Goal: Information Seeking & Learning: Learn about a topic

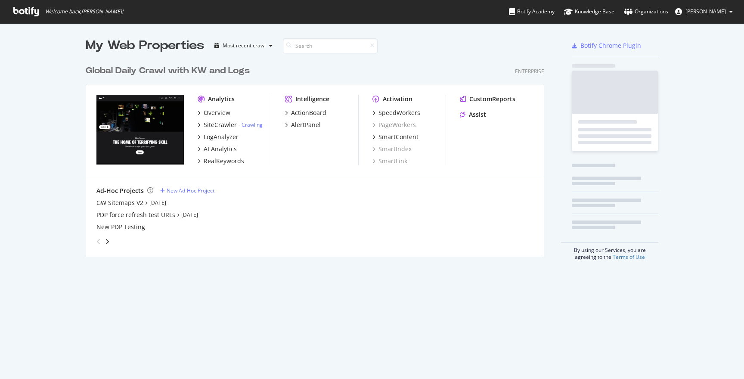
scroll to position [379, 744]
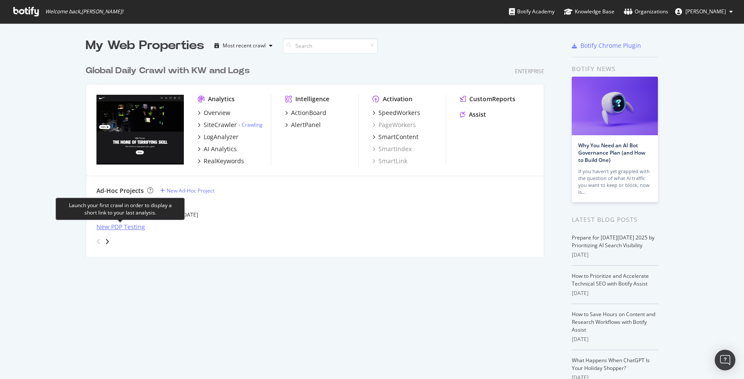
click at [134, 227] on div "New PDP Testing" at bounding box center [121, 227] width 49 height 9
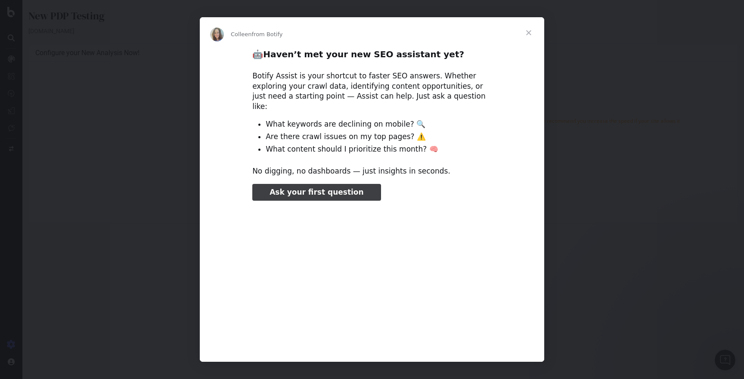
type input "52400"
click at [532, 33] on span "Close" at bounding box center [529, 32] width 31 height 31
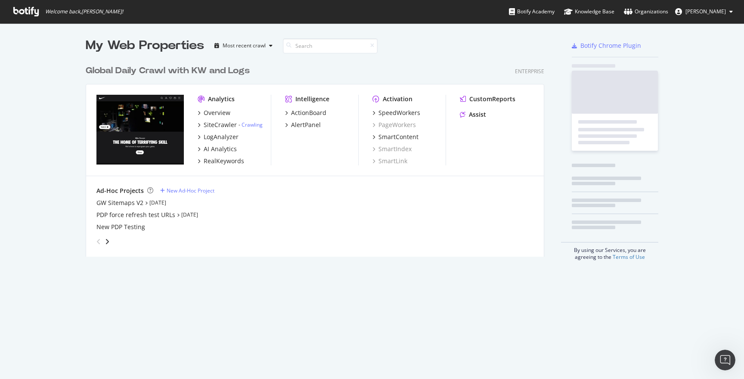
scroll to position [379, 744]
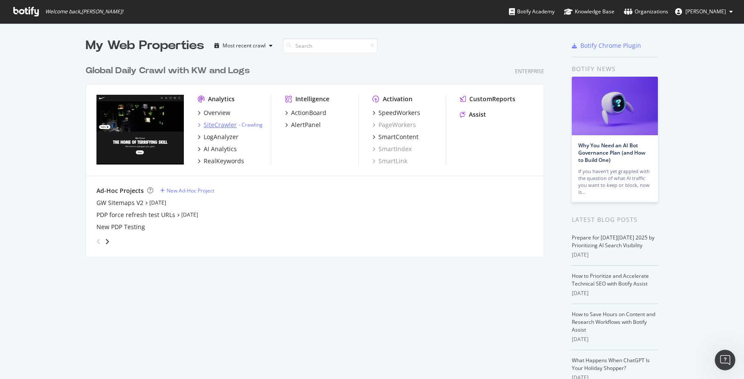
click at [224, 124] on div "SiteCrawler" at bounding box center [220, 125] width 33 height 9
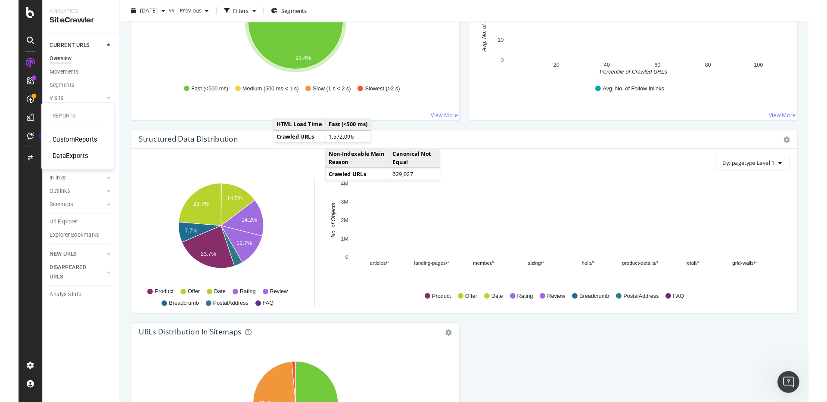
scroll to position [735, 0]
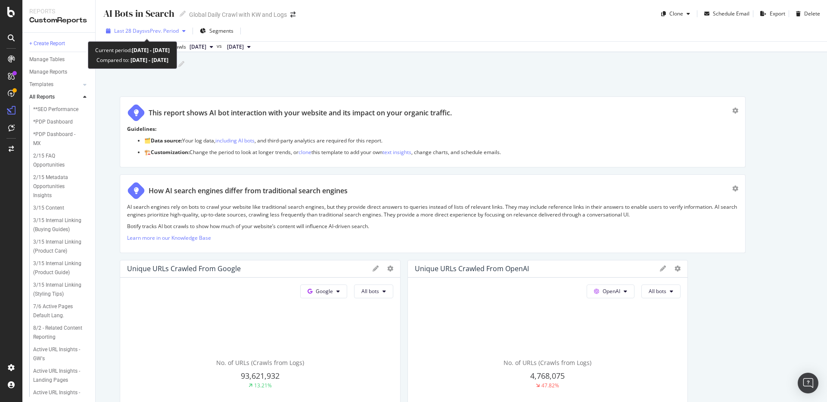
click at [186, 31] on icon "button" at bounding box center [183, 30] width 3 height 5
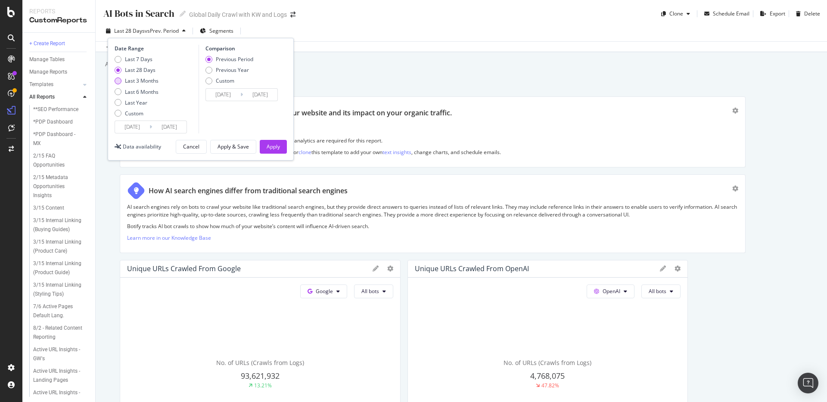
click at [146, 81] on div "Last 3 Months" at bounding box center [142, 80] width 34 height 7
type input "2025/07/12"
type input "2025/04/11"
type input "2025/07/11"
click at [291, 145] on div "Date Range Last 7 Days Last 28 Days Last 3 Months Last 6 Months Last Year Custo…" at bounding box center [201, 99] width 186 height 123
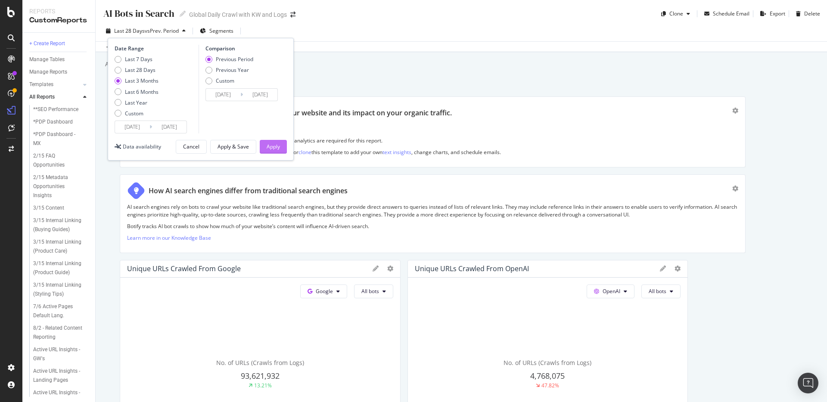
click at [281, 146] on button "Apply" at bounding box center [273, 147] width 27 height 14
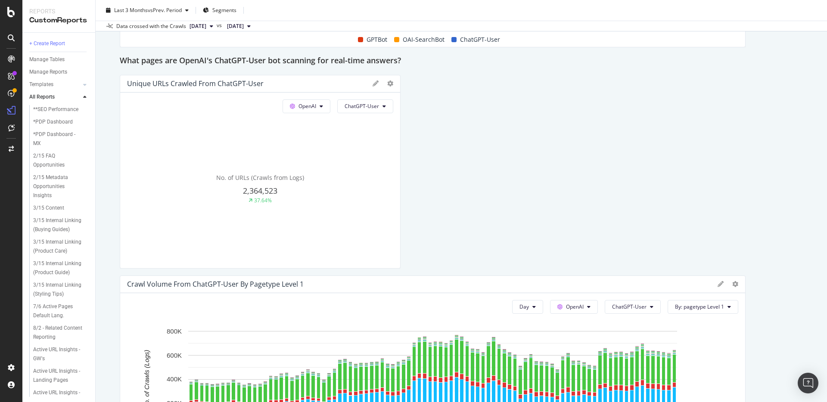
scroll to position [1462, 0]
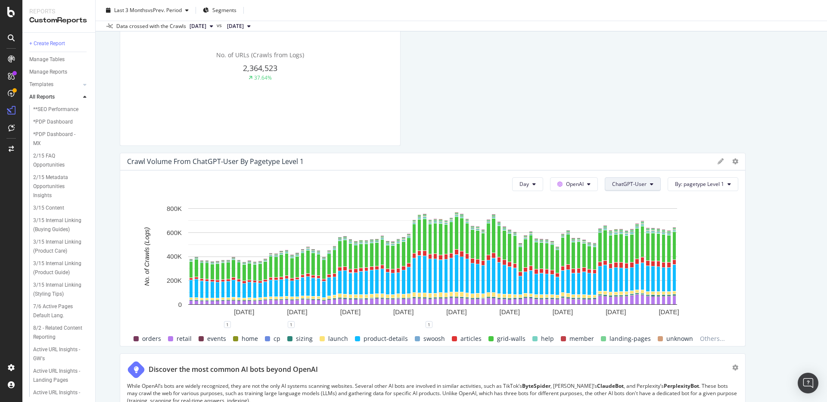
click at [643, 186] on span "ChatGPT-User" at bounding box center [629, 184] width 34 height 7
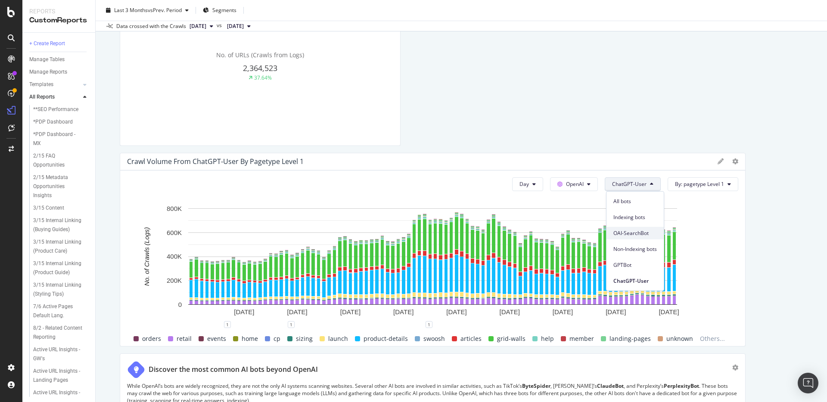
click at [633, 233] on span "OAI-SearchBot" at bounding box center [635, 234] width 44 height 8
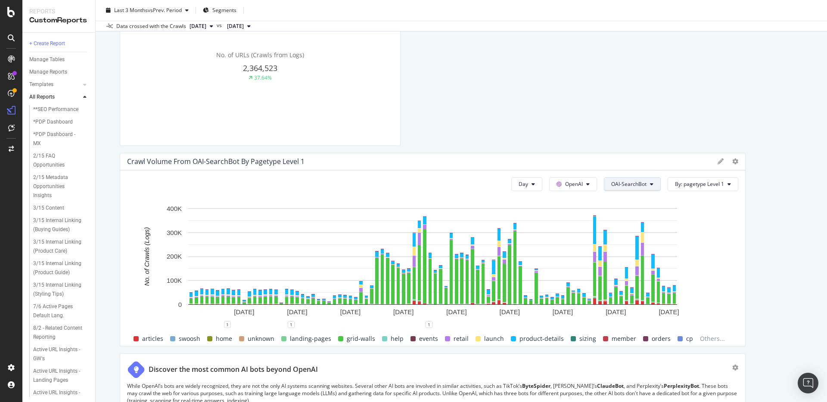
click at [639, 184] on span "OAI-SearchBot" at bounding box center [628, 184] width 35 height 7
click at [624, 250] on span "Non-Indexing bots" at bounding box center [634, 250] width 44 height 8
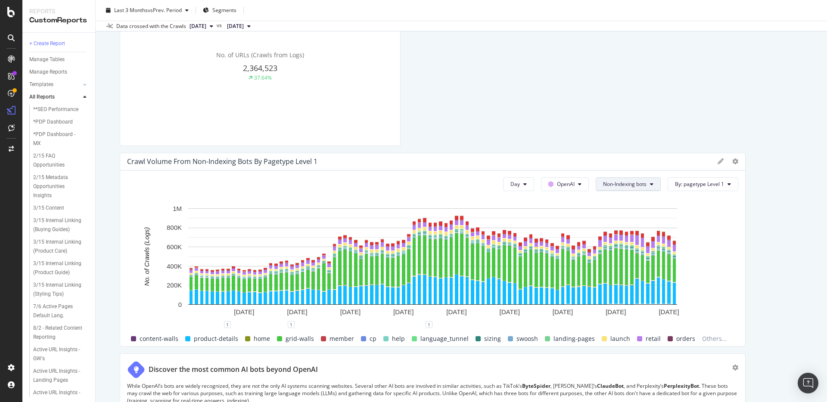
click at [635, 184] on span "Non-Indexing bots" at bounding box center [625, 184] width 44 height 7
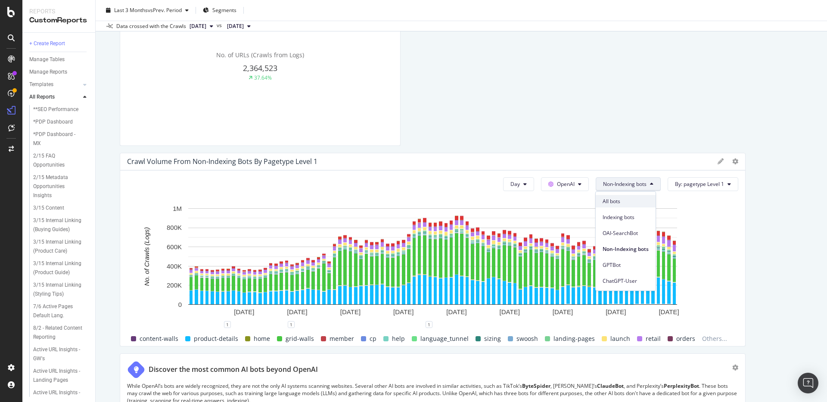
click at [623, 204] on span "All bots" at bounding box center [626, 202] width 46 height 8
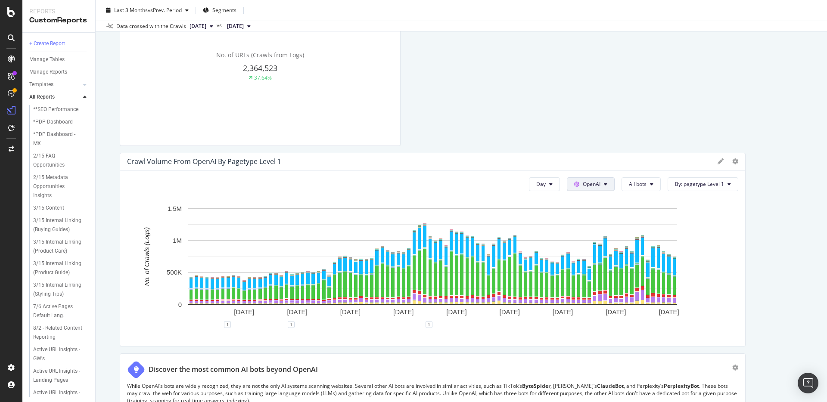
click at [598, 185] on span "OpenAI" at bounding box center [592, 184] width 18 height 7
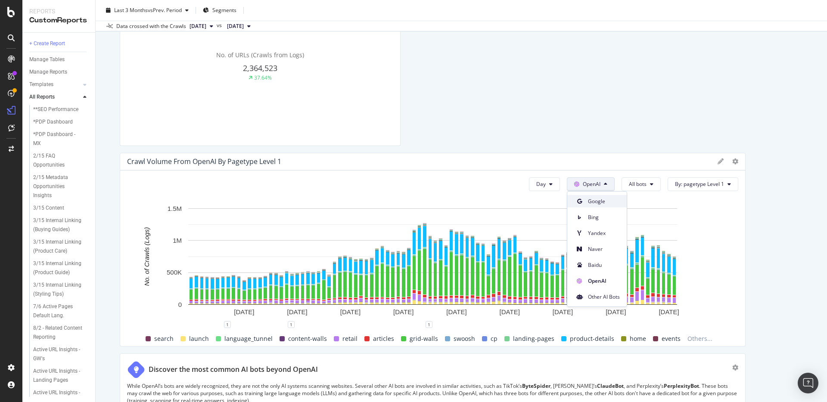
click at [599, 203] on span "Google" at bounding box center [604, 202] width 32 height 8
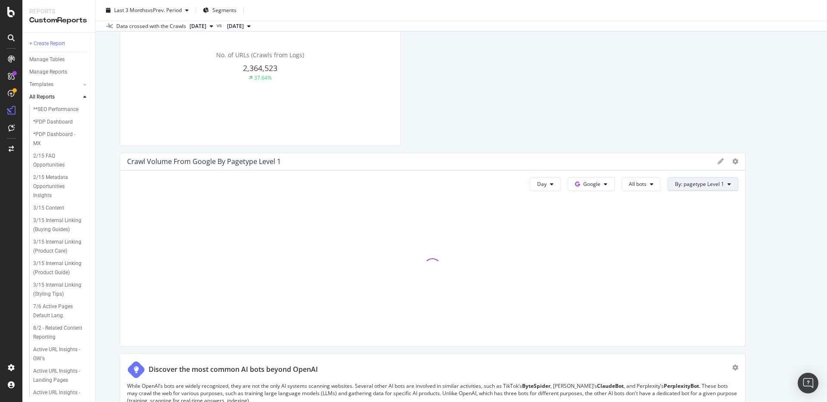
click at [695, 186] on span "By: pagetype Level 1" at bounding box center [699, 184] width 49 height 7
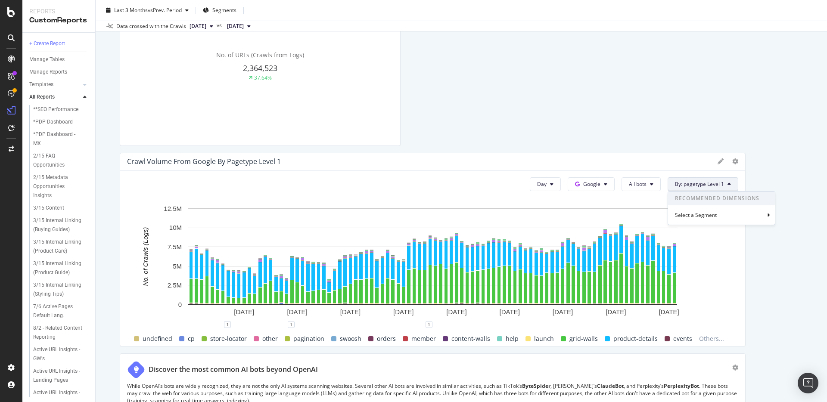
click at [610, 183] on button "Google" at bounding box center [591, 184] width 47 height 14
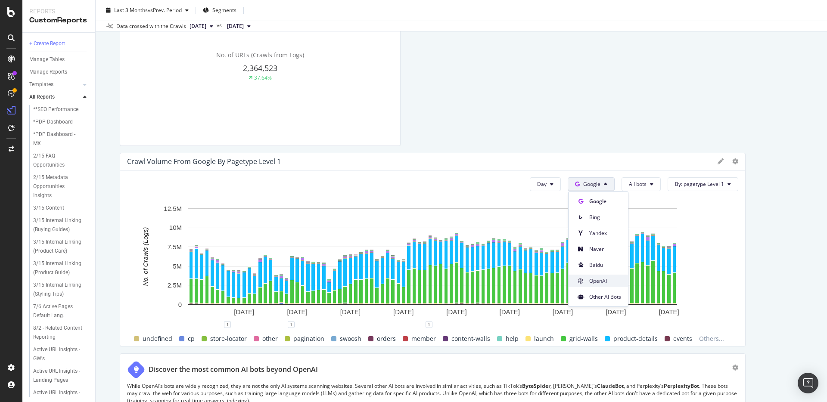
click at [598, 280] on span "OpenAI" at bounding box center [605, 281] width 32 height 8
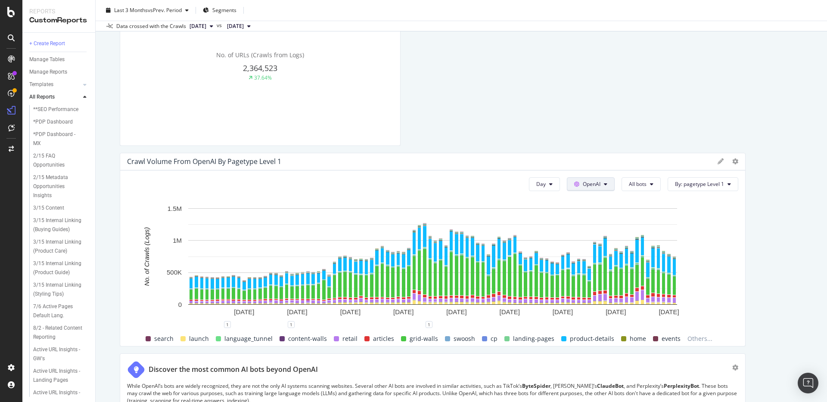
click at [610, 184] on button "OpenAI" at bounding box center [591, 184] width 48 height 14
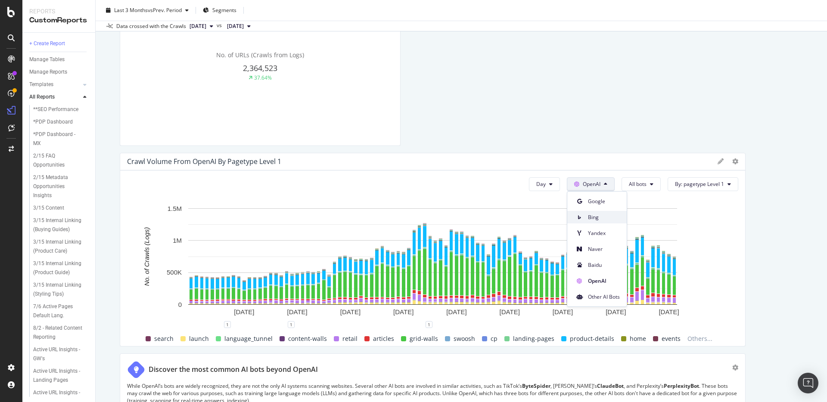
click at [601, 221] on div "Bing" at bounding box center [596, 217] width 59 height 12
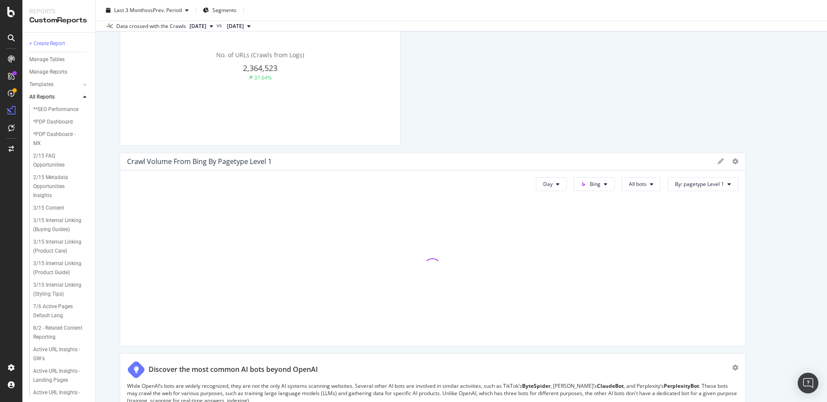
scroll to position [1482, 0]
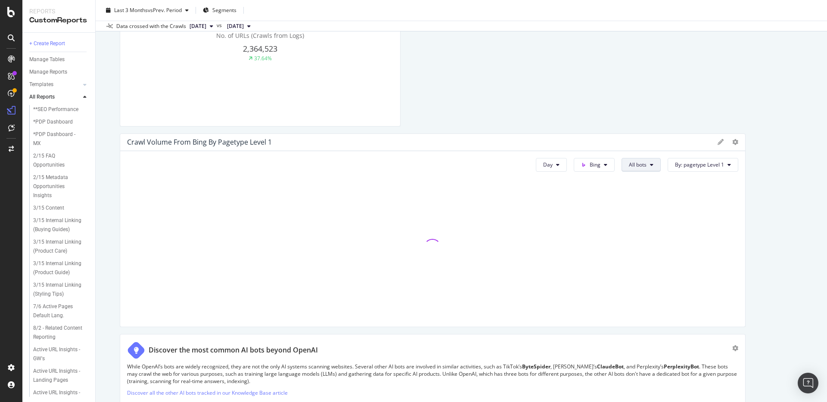
click at [651, 162] on icon at bounding box center [651, 164] width 3 height 5
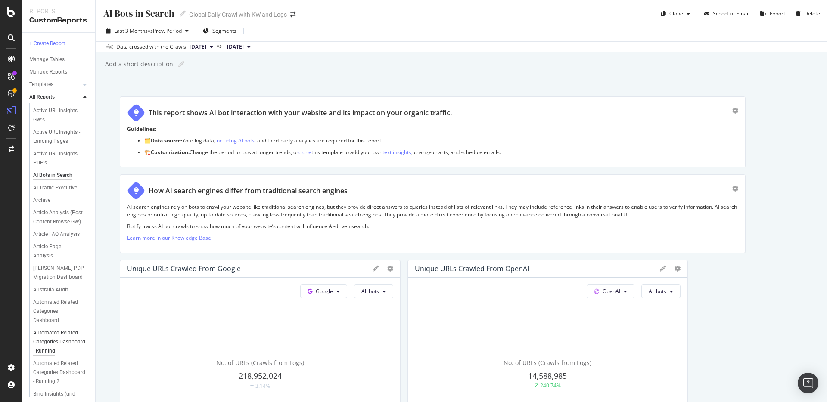
scroll to position [224, 0]
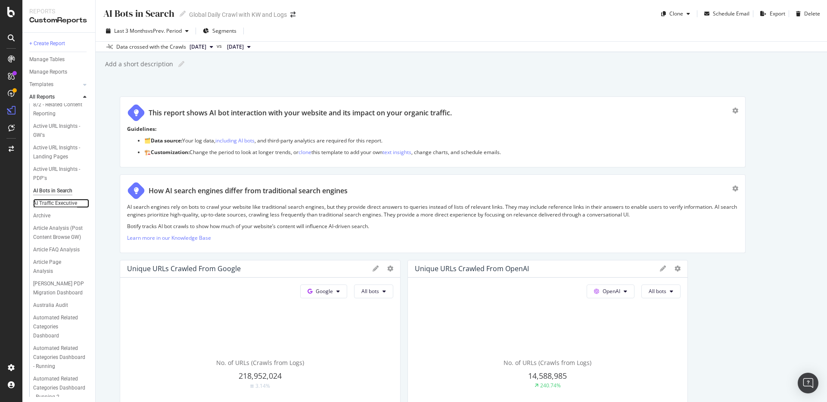
click at [59, 199] on div "AI Traffic Executive" at bounding box center [55, 203] width 44 height 9
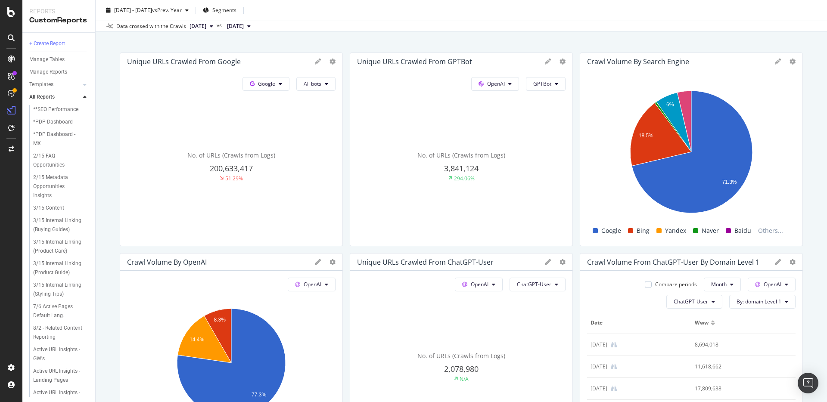
scroll to position [73, 0]
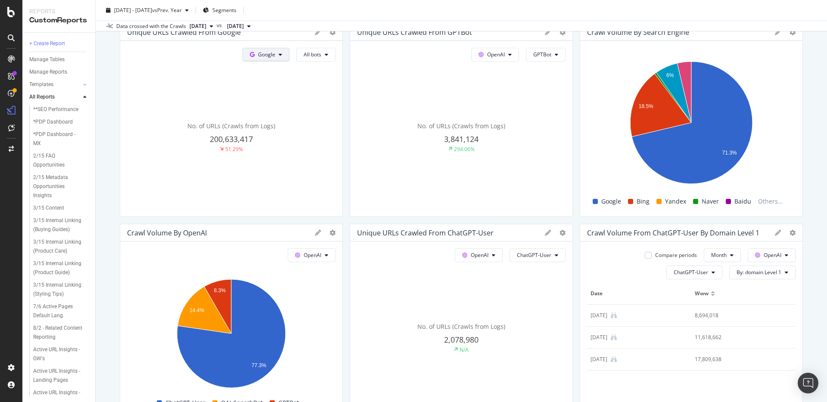
click at [268, 55] on span "Google" at bounding box center [266, 54] width 17 height 7
click at [149, 201] on div "No. of URLs (Crawls from Logs) 200,633,417 51.29%" at bounding box center [231, 137] width 209 height 145
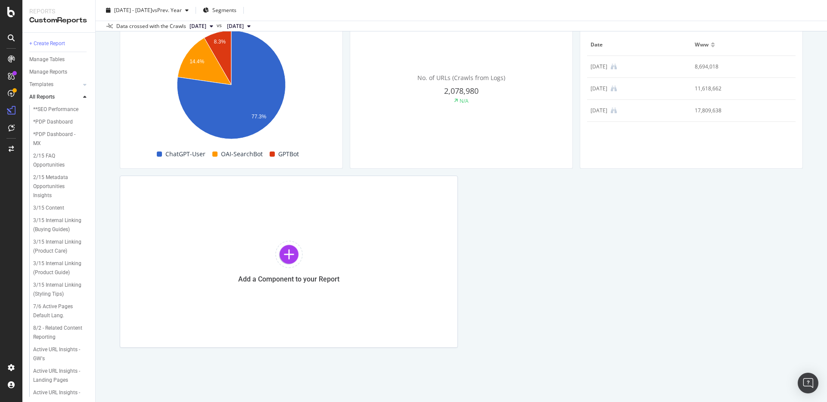
scroll to position [0, 0]
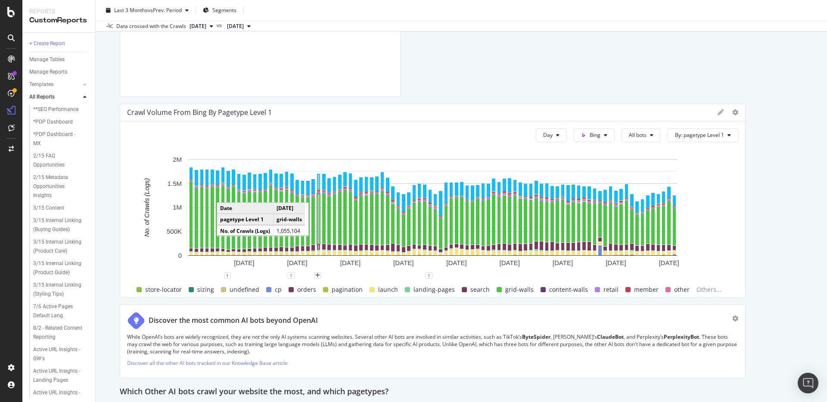
scroll to position [1512, 0]
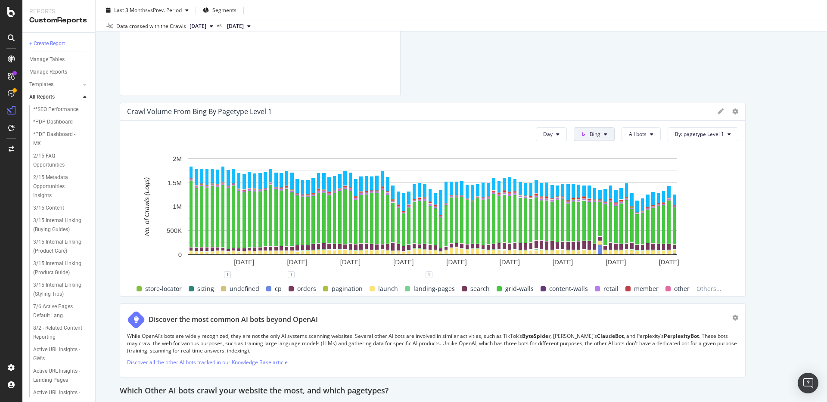
click at [593, 135] on span "Bing" at bounding box center [595, 134] width 11 height 7
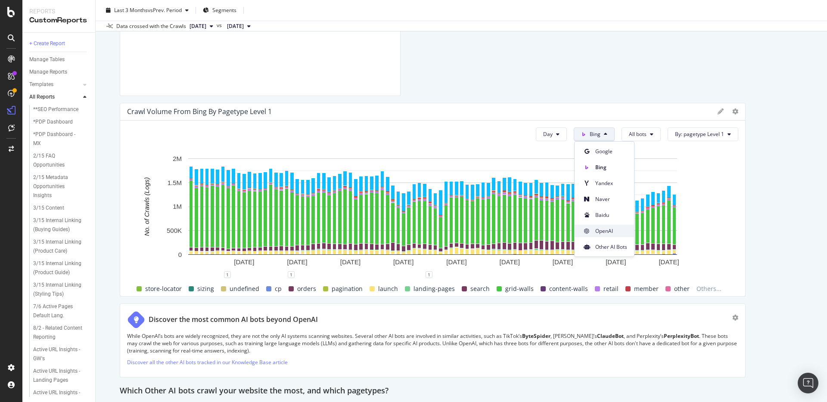
click at [601, 225] on div "OpenAI" at bounding box center [604, 231] width 59 height 12
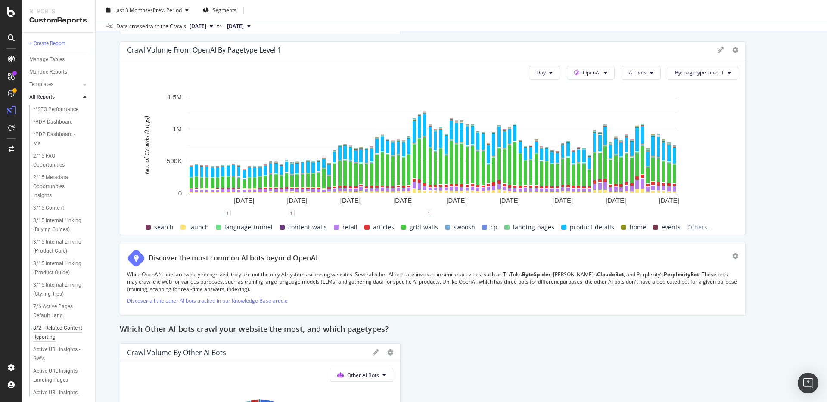
scroll to position [1557, 0]
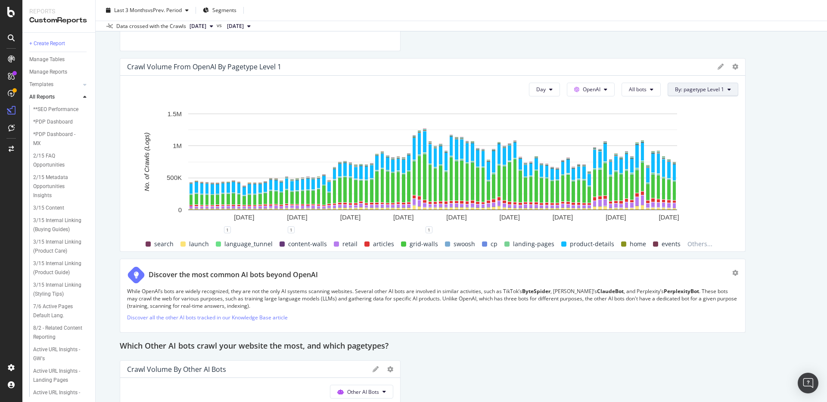
click at [722, 89] on span "By: pagetype Level 1" at bounding box center [699, 89] width 49 height 7
click at [713, 122] on div "Select a Segment" at bounding box center [697, 120] width 44 height 7
click at [698, 136] on span "Segments" at bounding box center [697, 136] width 24 height 7
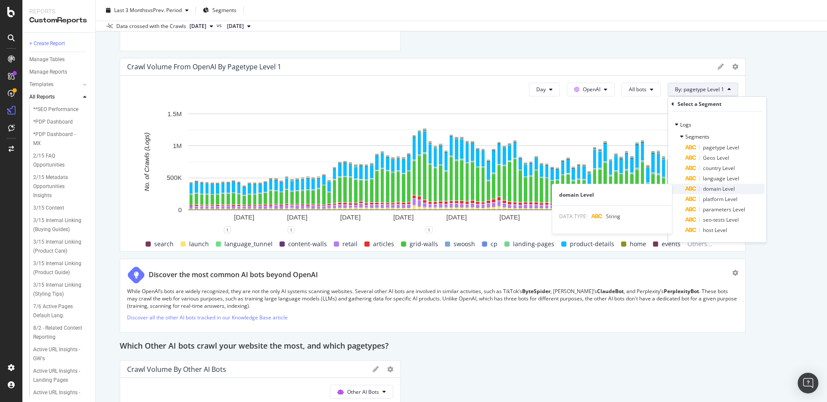
click at [709, 193] on div "domain Level" at bounding box center [724, 189] width 79 height 10
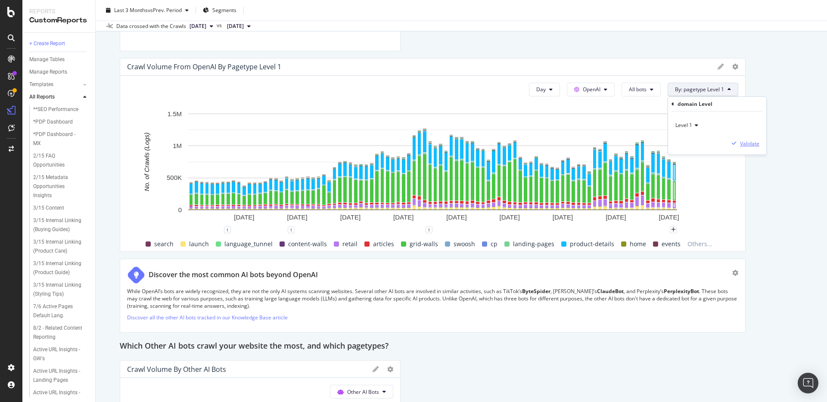
click at [744, 142] on div "Validate" at bounding box center [749, 143] width 19 height 7
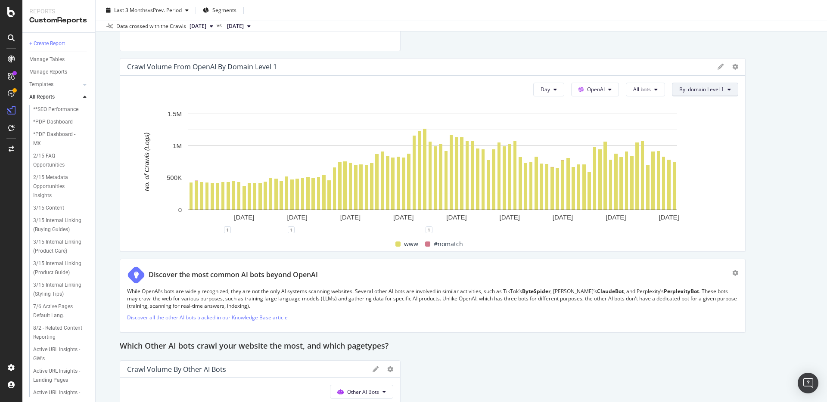
click at [721, 88] on span "By: domain Level 1" at bounding box center [701, 89] width 45 height 7
click at [709, 148] on div "Select a Segment" at bounding box center [701, 149] width 44 height 7
click at [700, 136] on span "Segments" at bounding box center [701, 136] width 24 height 7
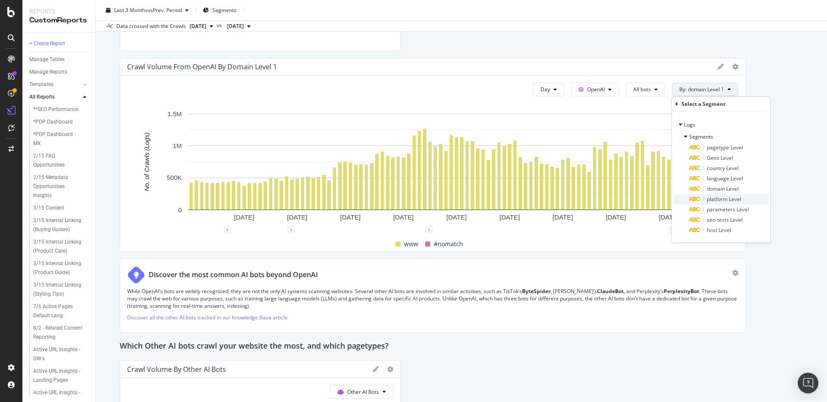
click at [717, 199] on span "platform Level" at bounding box center [724, 199] width 34 height 7
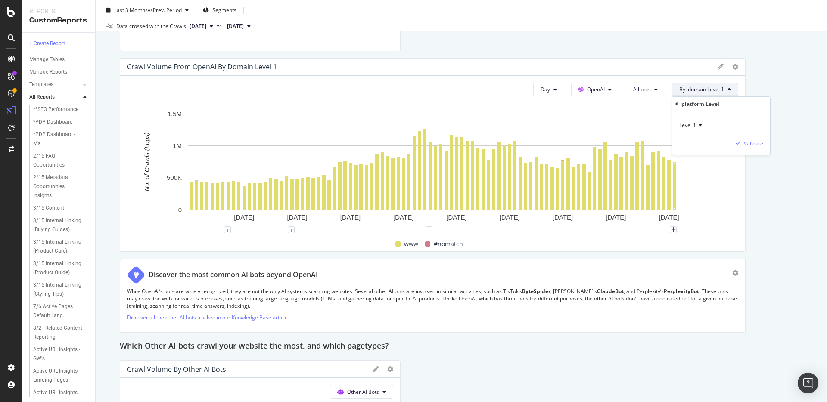
click at [744, 143] on div "Validate" at bounding box center [753, 143] width 19 height 7
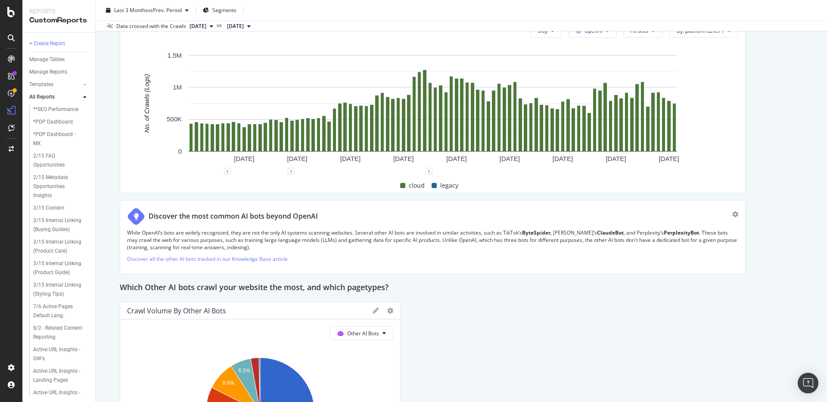
scroll to position [1571, 0]
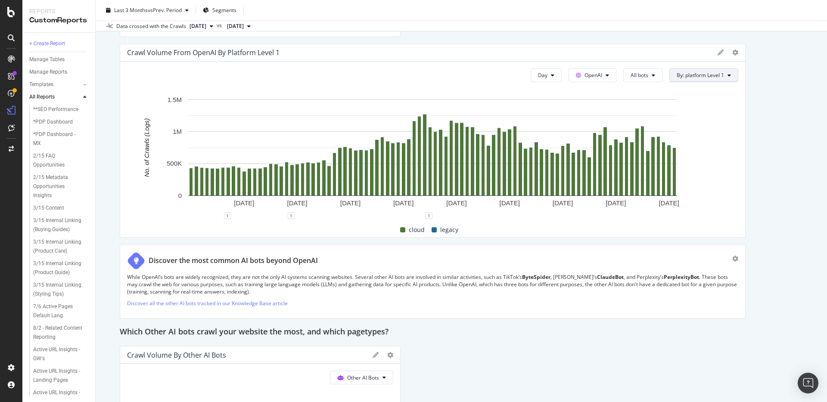
click at [701, 76] on span "By: platform Level 1" at bounding box center [700, 75] width 47 height 7
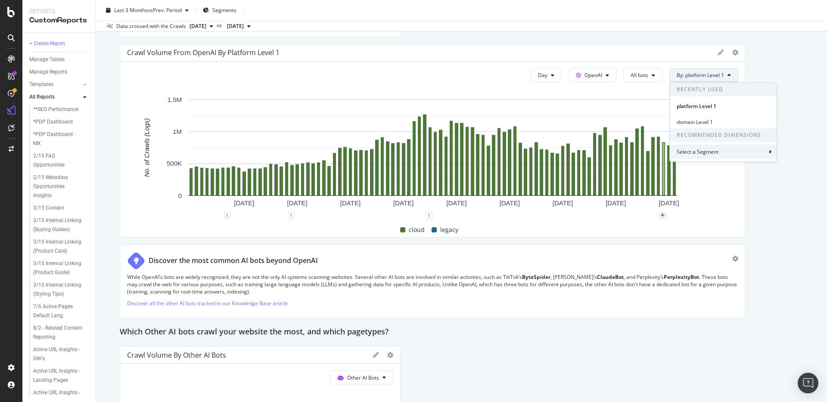
click at [693, 150] on div "Select a Segment" at bounding box center [699, 151] width 44 height 7
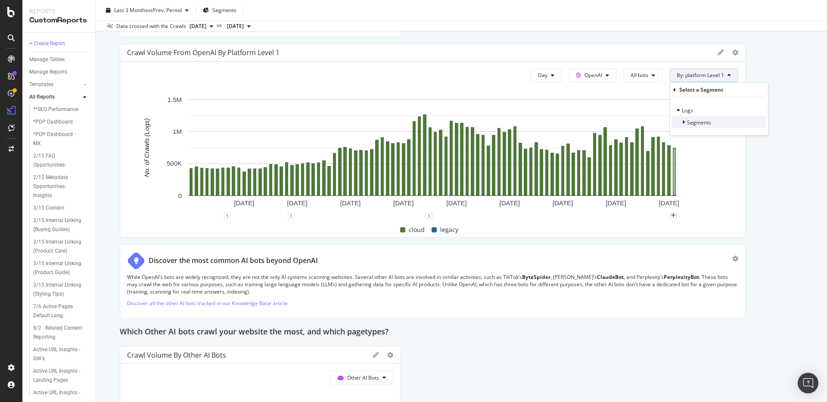
click at [714, 119] on div "Segments" at bounding box center [719, 122] width 95 height 12
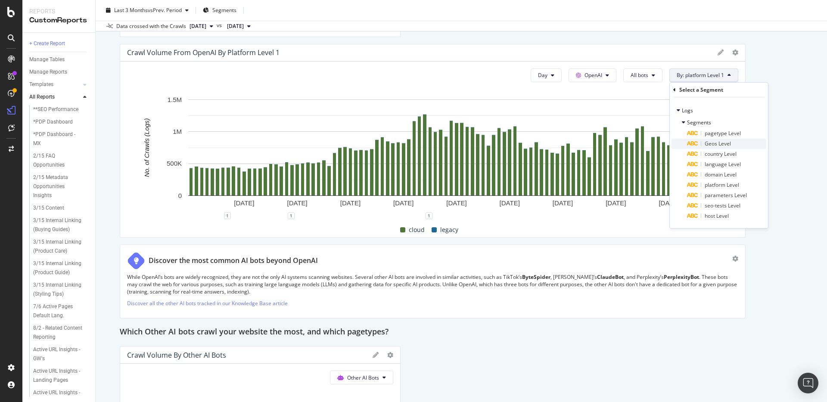
click at [716, 139] on div "Geos Level" at bounding box center [726, 144] width 79 height 10
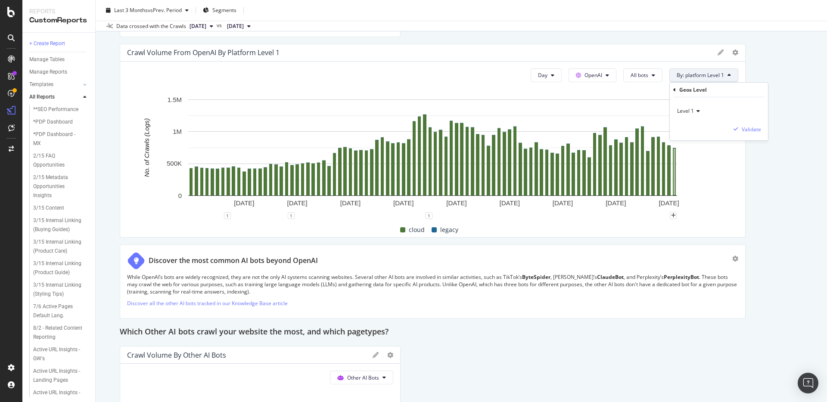
click at [678, 87] on div "Geos Level" at bounding box center [718, 90] width 91 height 15
click at [677, 91] on div "Geos Level" at bounding box center [718, 90] width 91 height 15
click at [691, 111] on span "Level 1" at bounding box center [685, 110] width 17 height 7
click at [691, 115] on div "Level 1" at bounding box center [719, 111] width 84 height 14
click at [673, 90] on div "Geos Level Level 1 Validate" at bounding box center [719, 112] width 98 height 58
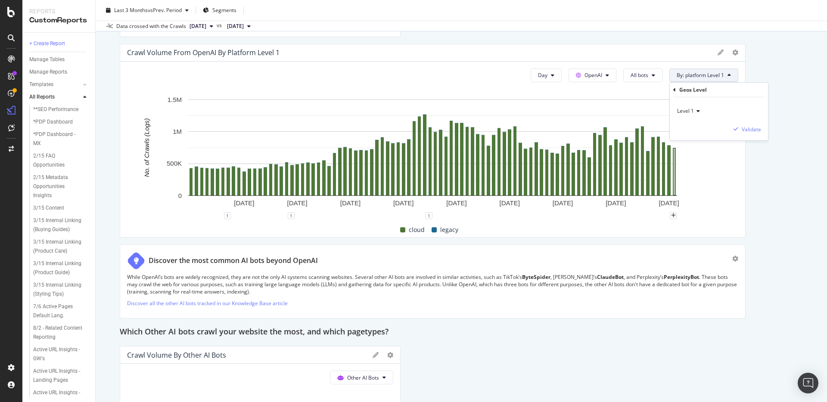
click at [677, 88] on div "Geos Level" at bounding box center [718, 90] width 91 height 15
click at [744, 128] on div "Validate" at bounding box center [751, 129] width 19 height 7
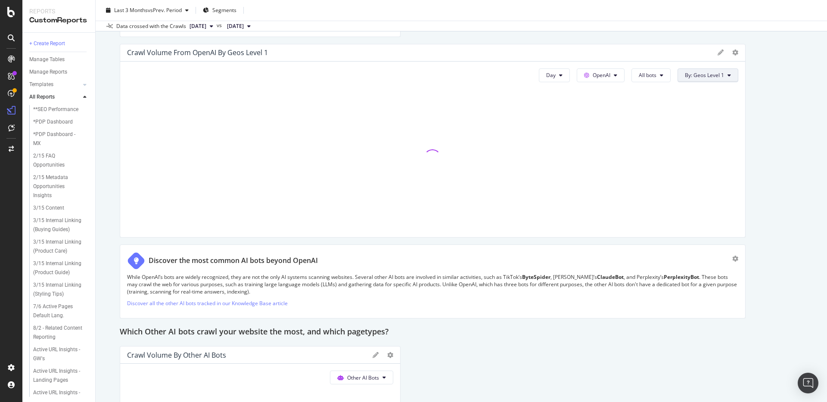
click at [713, 79] on button "By: Geos Level 1" at bounding box center [708, 75] width 61 height 14
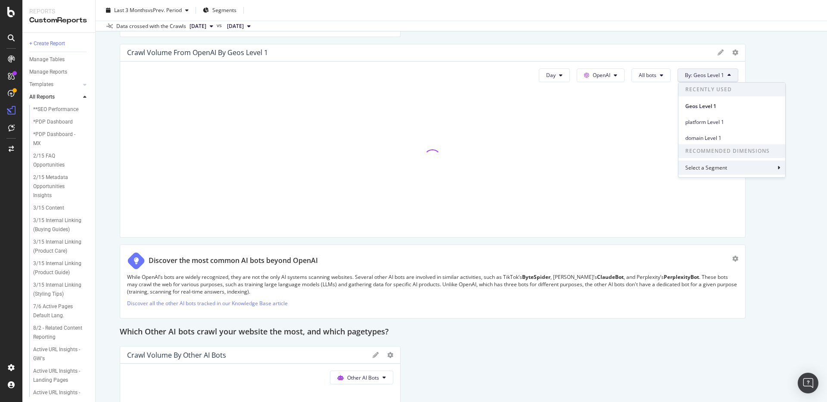
click at [706, 161] on div "Select a Segment" at bounding box center [732, 168] width 107 height 14
click at [698, 126] on span "Segments" at bounding box center [708, 122] width 24 height 7
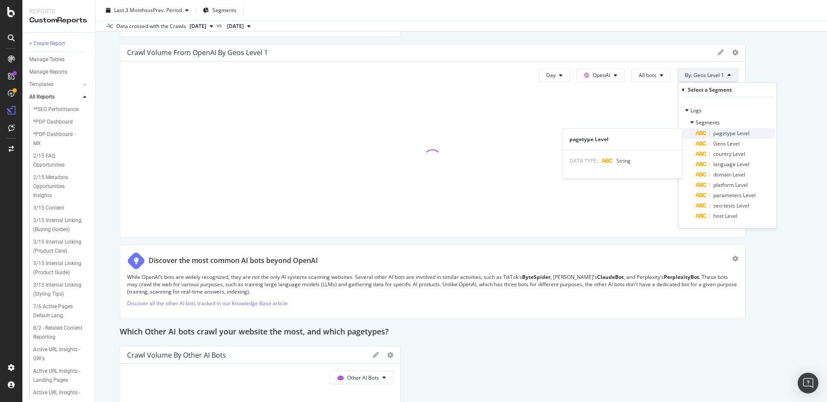
click at [719, 136] on span "pagetype Level" at bounding box center [731, 133] width 36 height 7
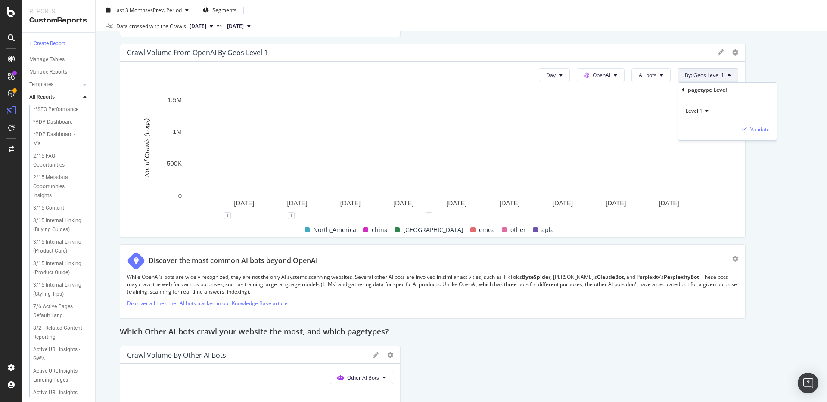
click at [699, 106] on div "Level 1" at bounding box center [727, 111] width 84 height 14
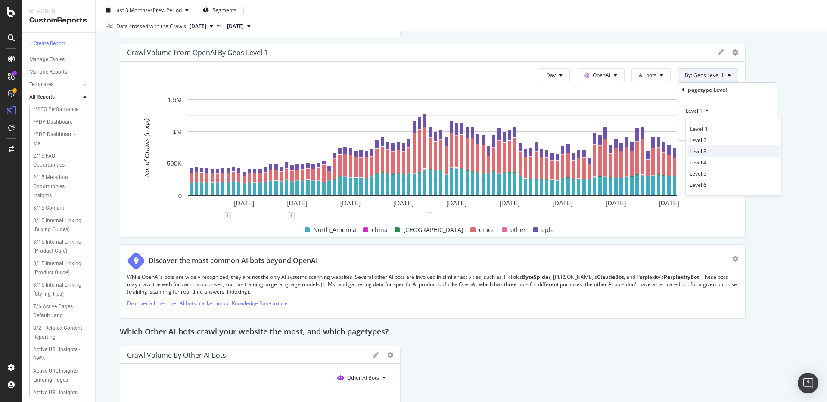
click at [704, 150] on span "Level 3" at bounding box center [698, 151] width 17 height 7
click at [744, 127] on div "Validate" at bounding box center [759, 129] width 19 height 7
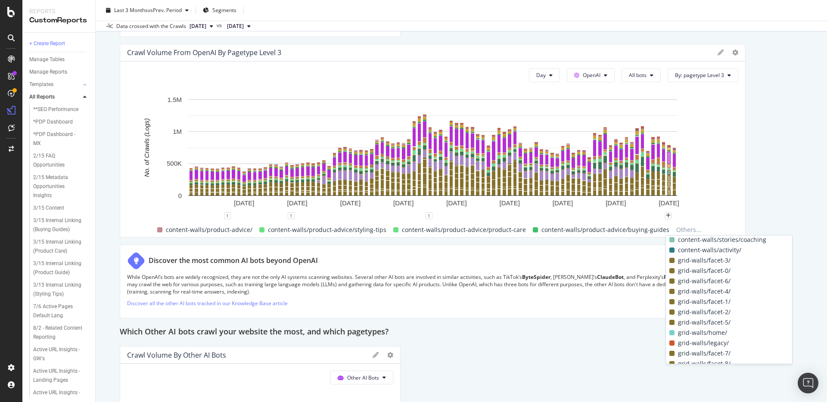
scroll to position [0, 0]
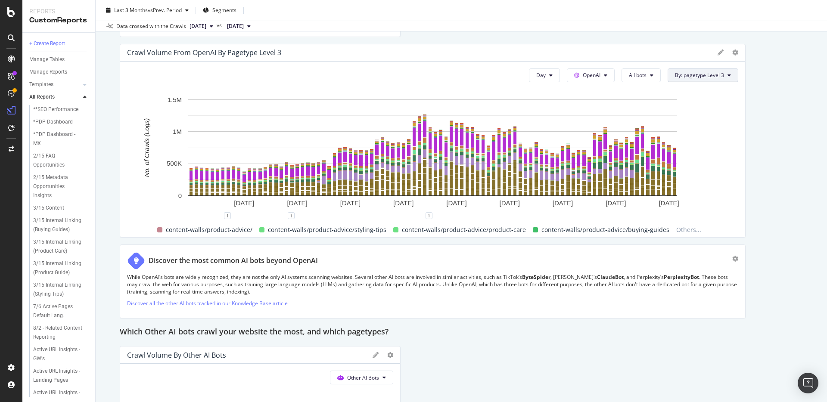
click at [714, 72] on span "By: pagetype Level 3" at bounding box center [699, 75] width 49 height 7
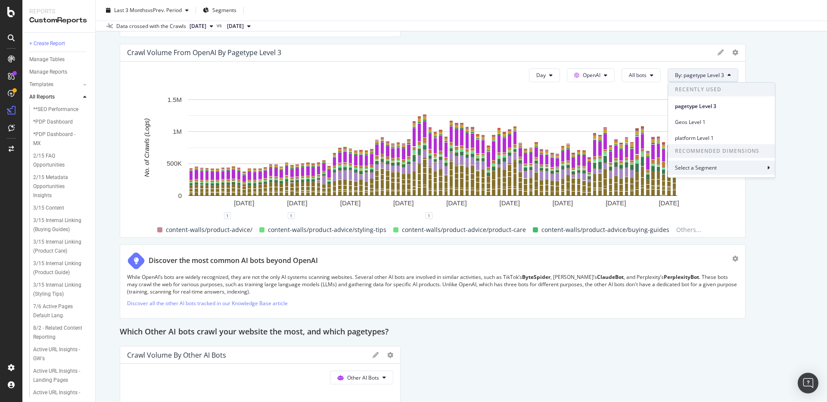
click at [704, 166] on div "Select a Segment" at bounding box center [697, 167] width 44 height 7
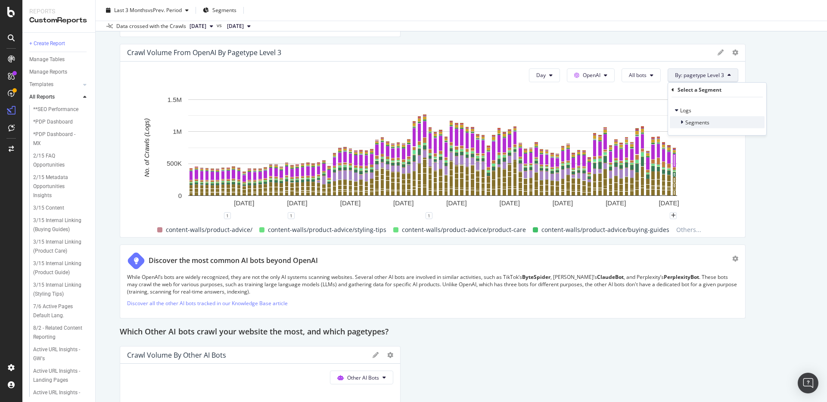
click at [704, 124] on span "Segments" at bounding box center [697, 122] width 24 height 7
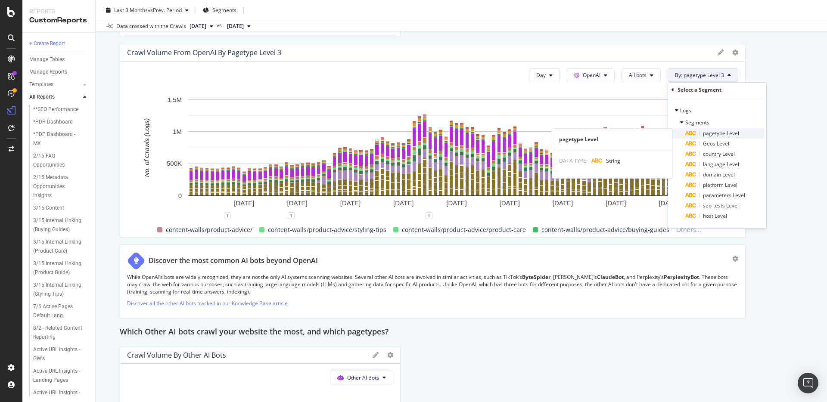
click at [697, 135] on div "pagetype Level" at bounding box center [724, 133] width 79 height 10
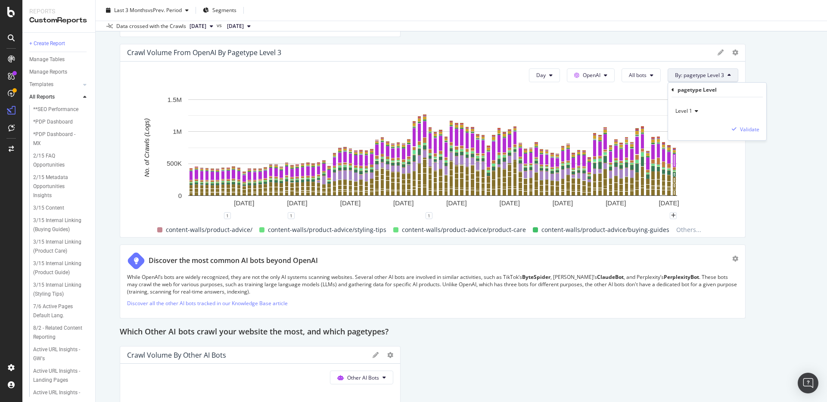
click at [694, 109] on icon at bounding box center [695, 111] width 6 height 5
click at [695, 138] on span "Level 2" at bounding box center [687, 140] width 17 height 7
click at [735, 131] on icon "button" at bounding box center [734, 129] width 5 height 5
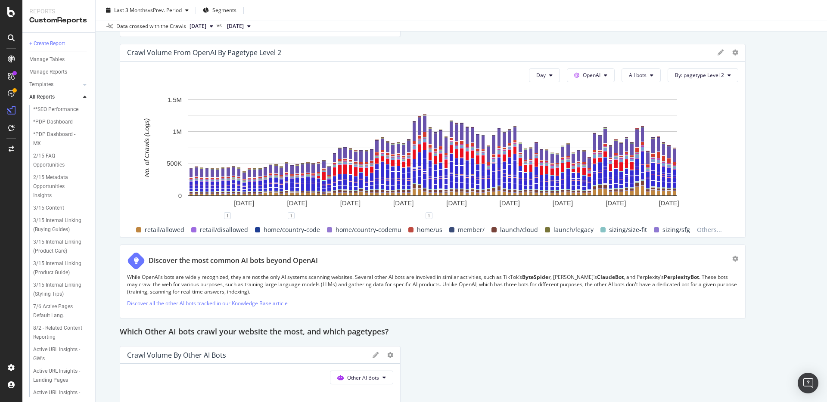
scroll to position [1490, 0]
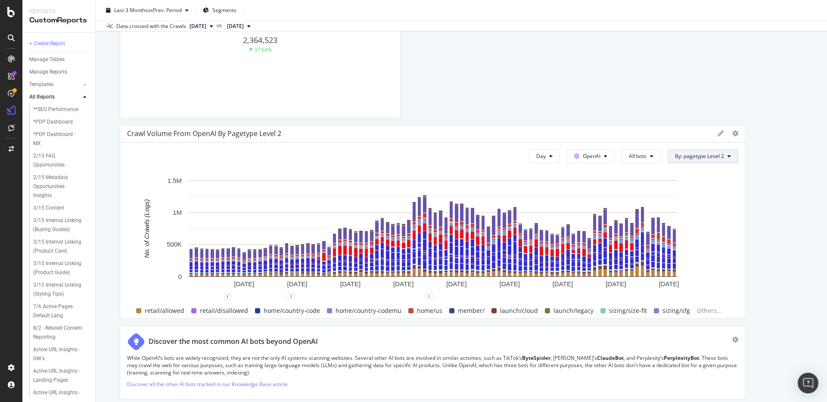
click at [719, 162] on button "By: pagetype Level 2" at bounding box center [703, 156] width 71 height 14
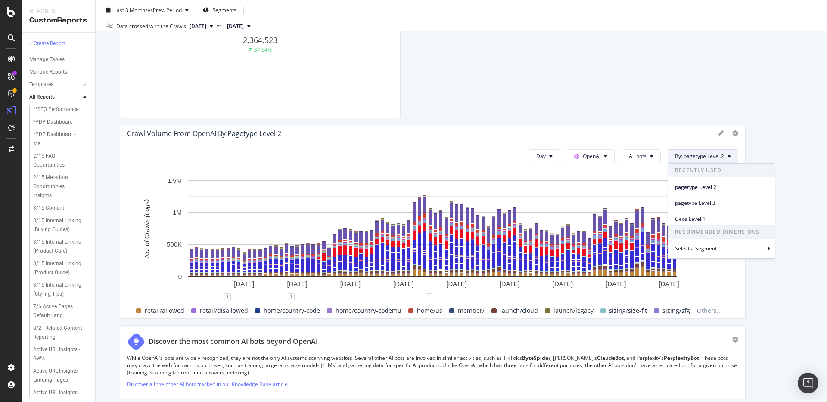
click at [721, 159] on span "By: pagetype Level 2" at bounding box center [699, 156] width 49 height 7
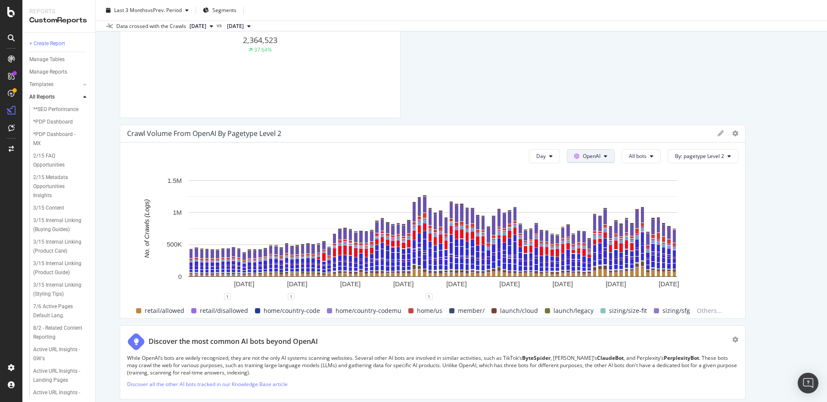
click at [610, 157] on button "OpenAI" at bounding box center [591, 156] width 48 height 14
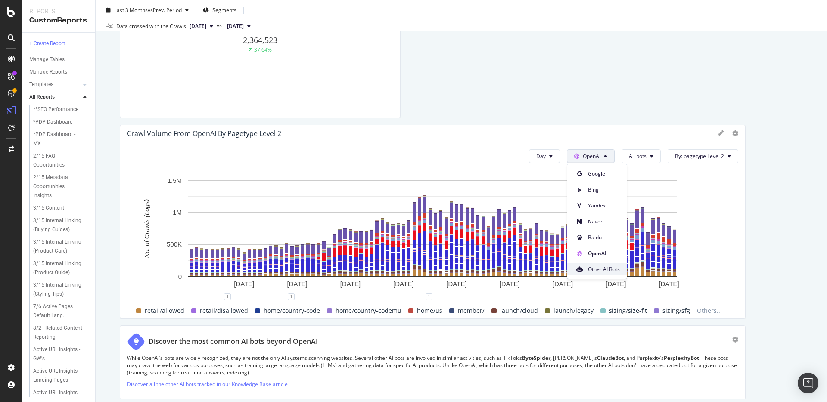
scroll to position [1489, 0]
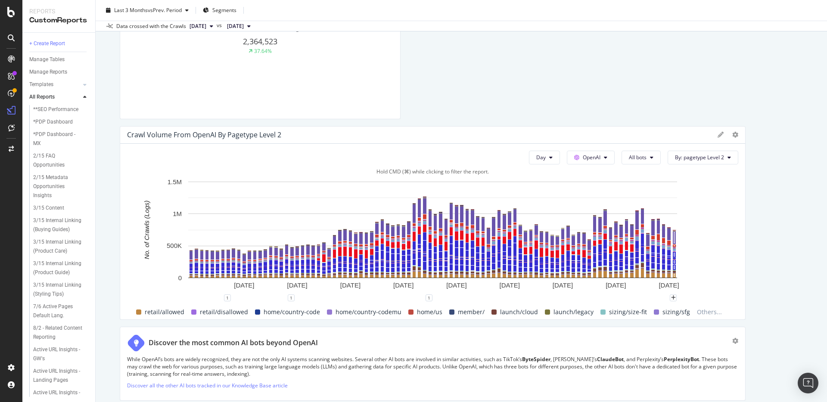
drag, startPoint x: 722, startPoint y: 244, endPoint x: 714, endPoint y: 209, distance: 35.4
click at [722, 243] on rect "A chart." at bounding box center [432, 237] width 611 height 121
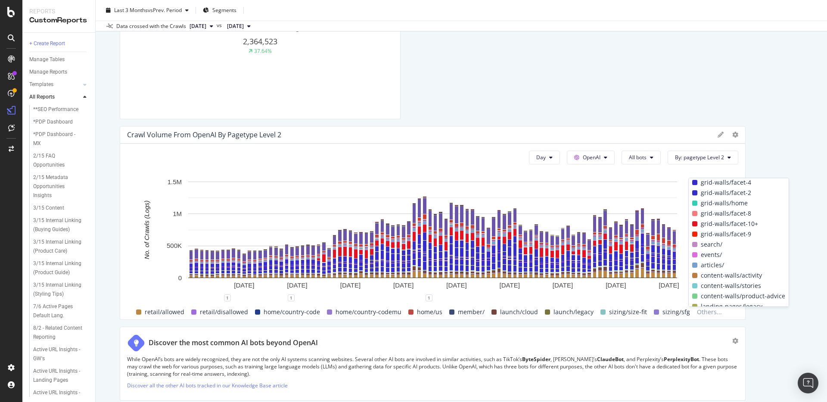
scroll to position [96, 0]
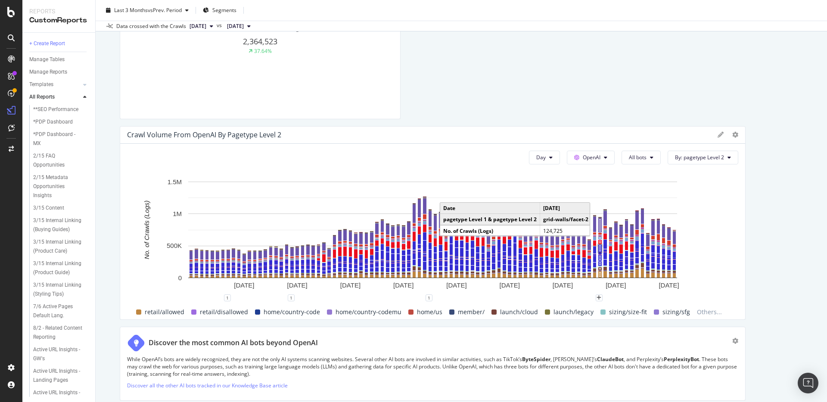
click at [600, 252] on rect "A chart." at bounding box center [599, 249] width 3 height 8
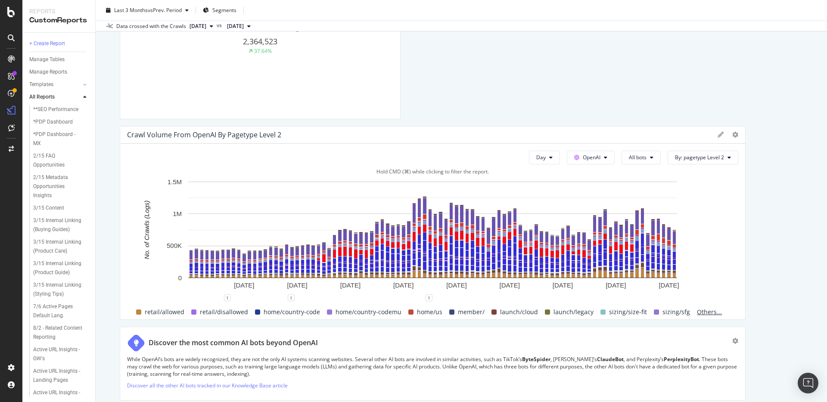
click at [699, 313] on span "Others..." at bounding box center [710, 312] width 32 height 10
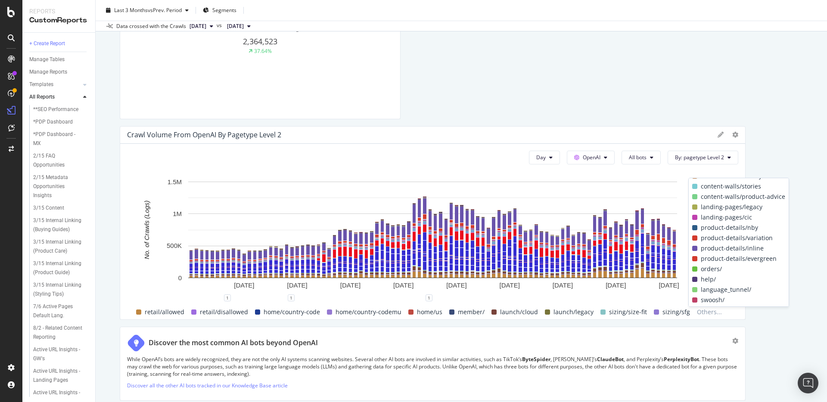
scroll to position [172, 0]
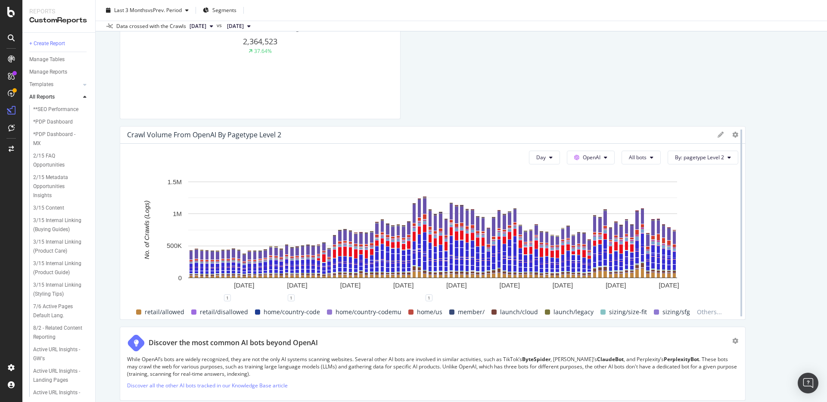
drag, startPoint x: 765, startPoint y: 147, endPoint x: 744, endPoint y: 141, distance: 22.1
click at [735, 135] on icon at bounding box center [735, 135] width 6 height 6
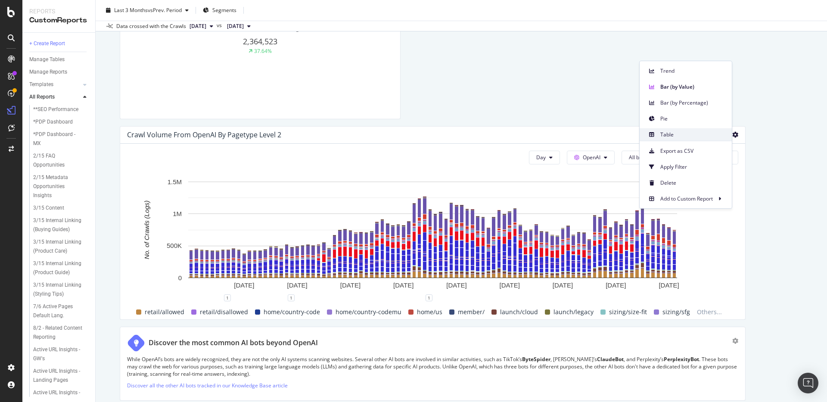
click at [680, 137] on span "Table" at bounding box center [692, 135] width 65 height 8
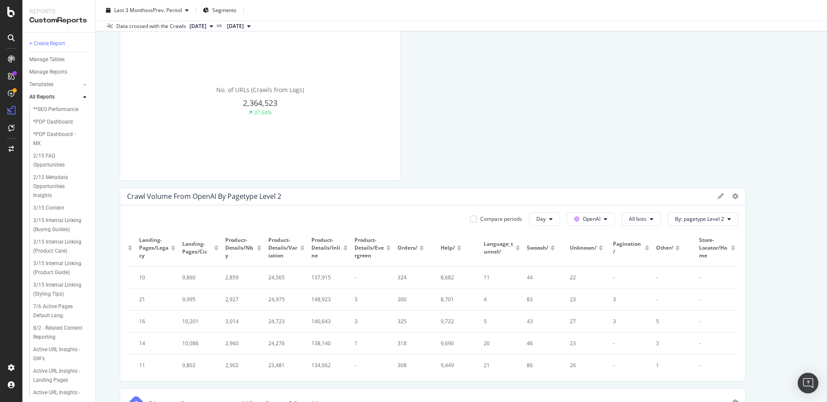
scroll to position [0, 1370]
click at [728, 214] on button "By: pagetype Level 2" at bounding box center [703, 219] width 71 height 14
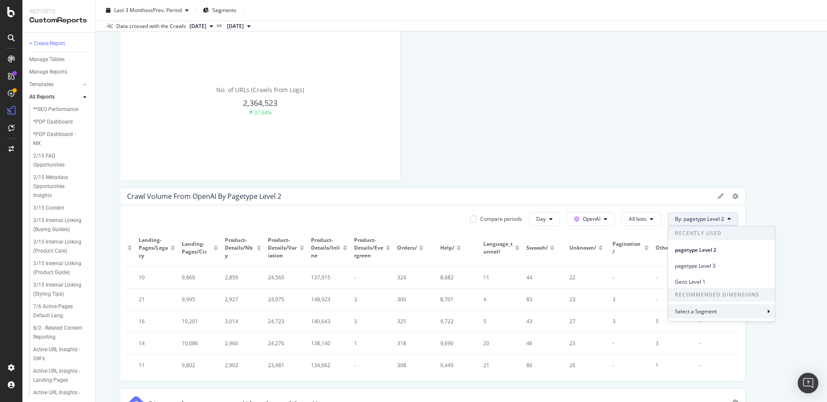
click at [712, 314] on div "Select a Segment" at bounding box center [697, 311] width 44 height 7
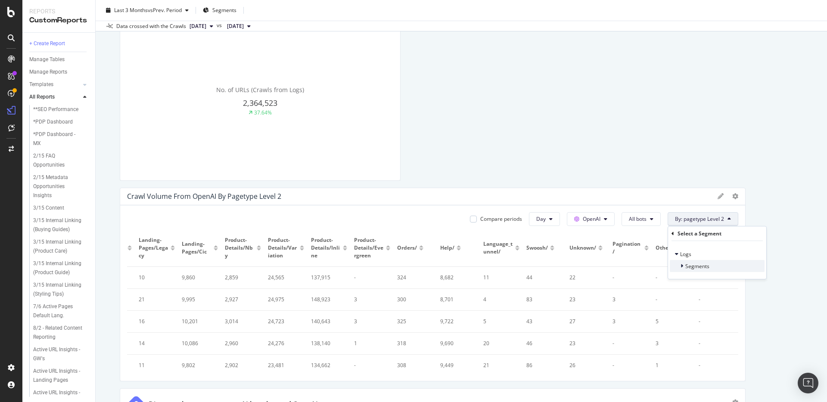
click at [681, 266] on icon at bounding box center [682, 266] width 3 height 5
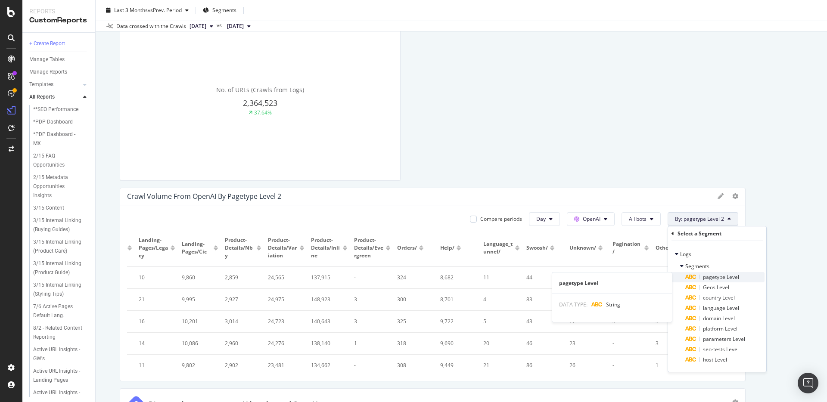
click at [717, 278] on span "pagetype Level" at bounding box center [721, 277] width 36 height 7
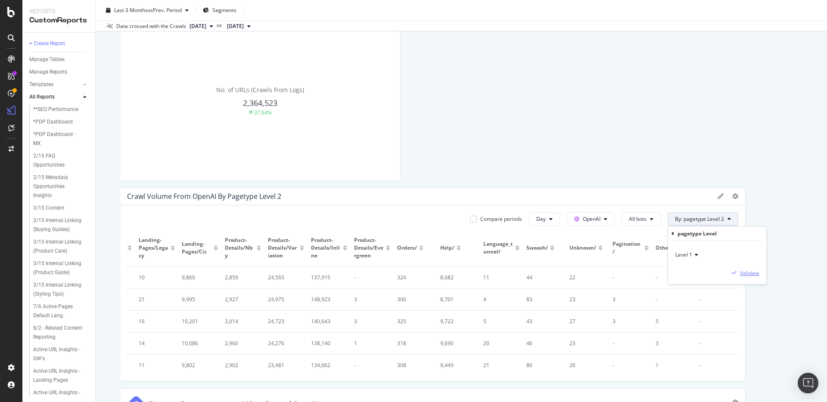
click at [743, 271] on div "Validate" at bounding box center [749, 273] width 19 height 7
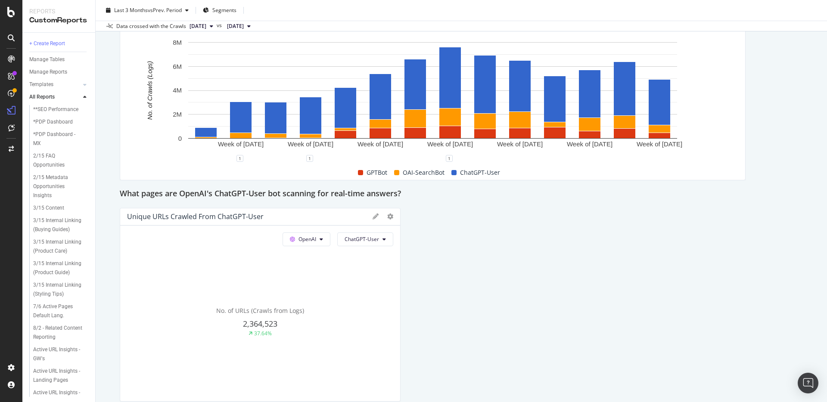
scroll to position [1102, 0]
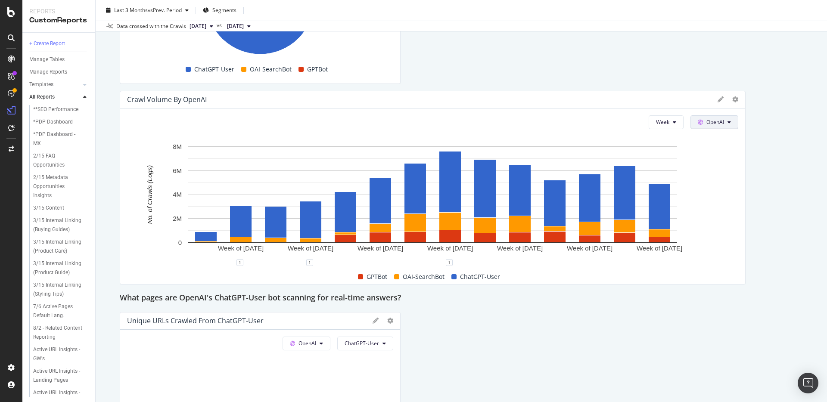
click at [714, 121] on span "OpenAI" at bounding box center [716, 121] width 18 height 7
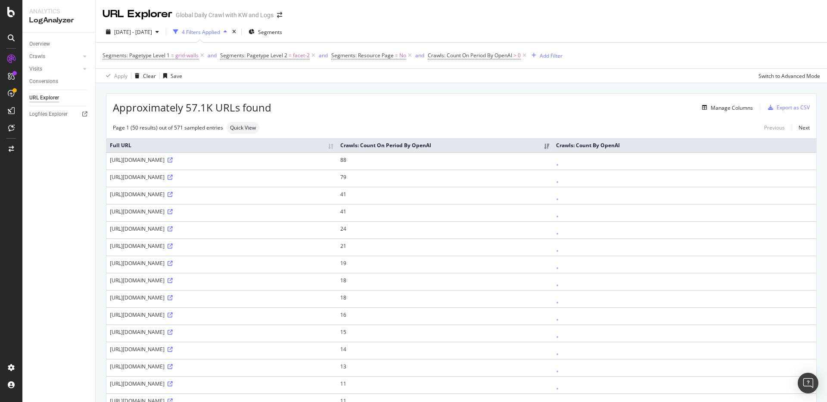
drag, startPoint x: 367, startPoint y: 113, endPoint x: 283, endPoint y: 64, distance: 97.3
click at [365, 113] on div "Approximately 57.1K URLs found Manage Columns Export as CSV" at bounding box center [461, 104] width 710 height 21
click at [50, 96] on div "URL Explorer" at bounding box center [44, 97] width 30 height 9
click at [320, 13] on div "URL Explorer Global Daily Crawl with KW and Logs" at bounding box center [462, 11] width 732 height 22
click at [48, 44] on div "Overview" at bounding box center [39, 44] width 21 height 9
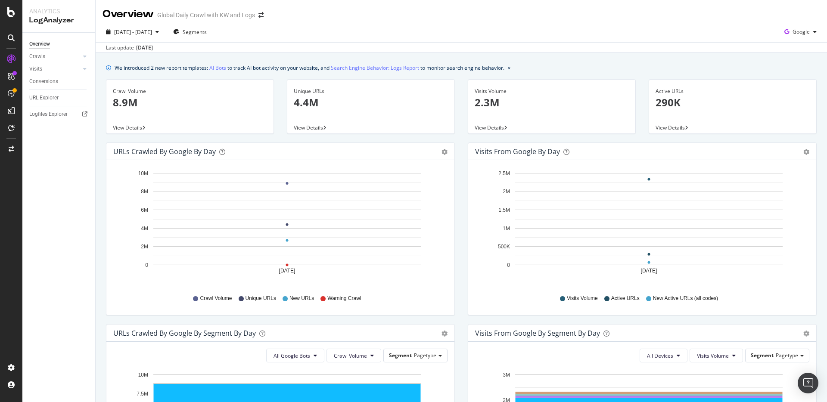
click at [321, 127] on span "View Details" at bounding box center [308, 127] width 29 height 7
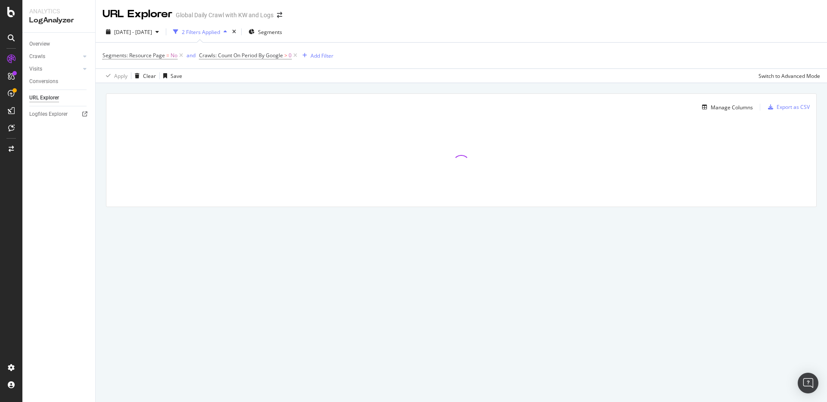
click at [230, 37] on div "2 Filters Applied" at bounding box center [200, 31] width 61 height 13
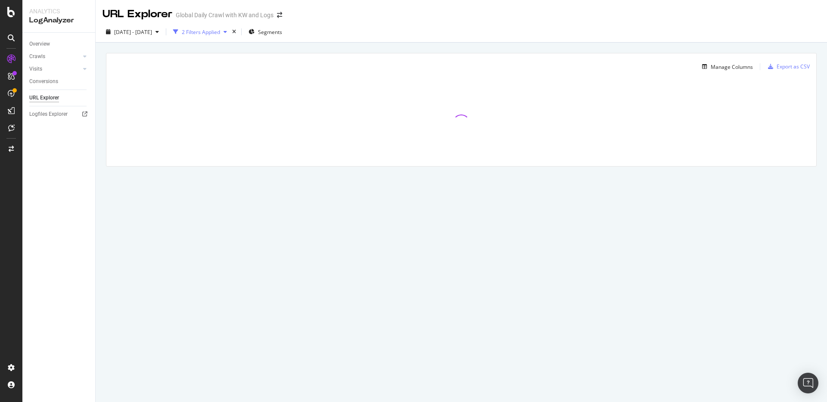
click at [220, 34] on div "2 Filters Applied" at bounding box center [201, 31] width 38 height 7
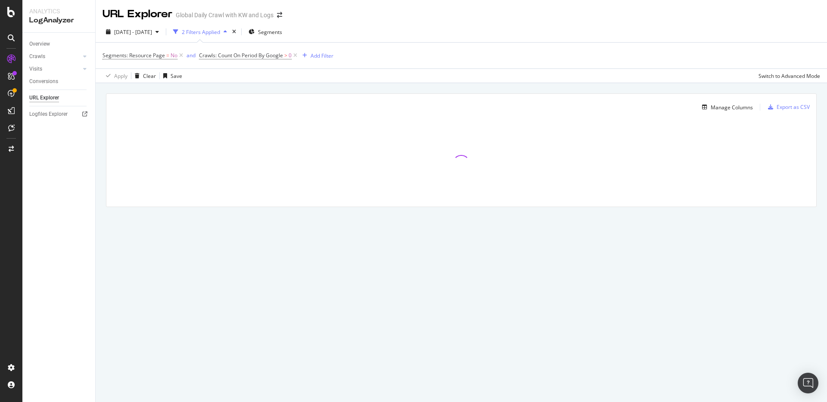
click at [227, 30] on icon "button" at bounding box center [225, 31] width 3 height 5
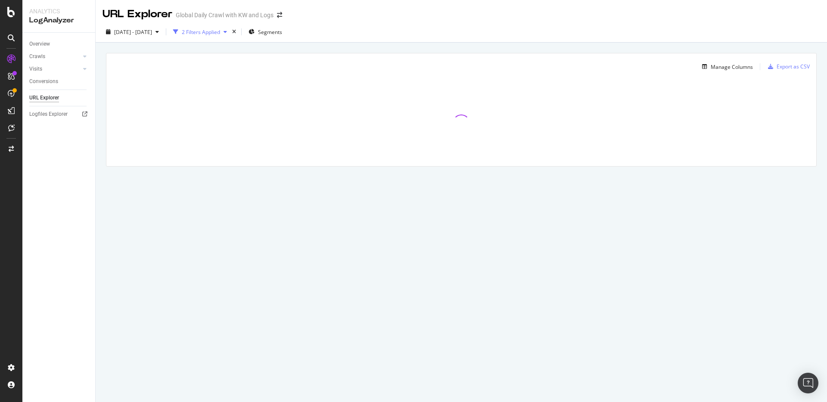
click at [227, 30] on icon "button" at bounding box center [225, 31] width 3 height 5
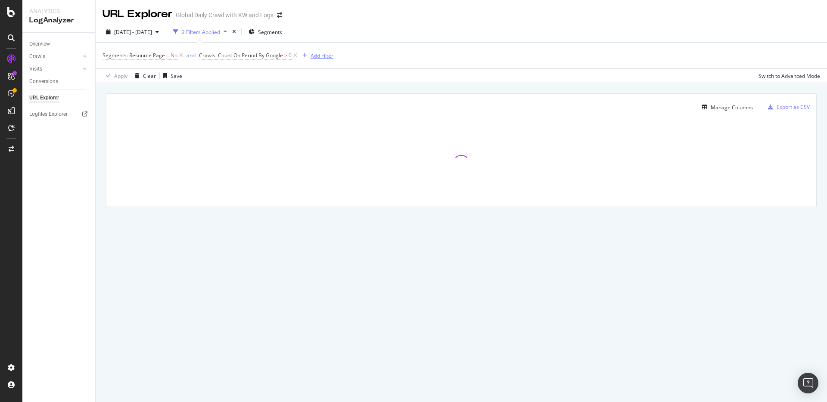
click at [319, 52] on div "Add Filter" at bounding box center [322, 55] width 23 height 7
click at [363, 79] on div "Saved Filters" at bounding box center [363, 77] width 37 height 9
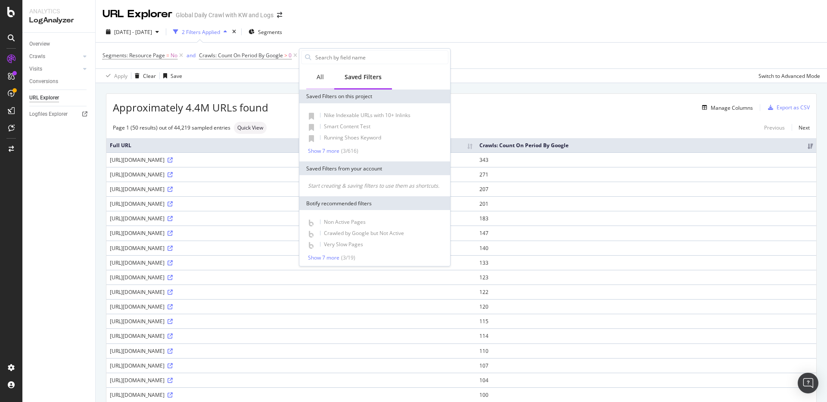
drag, startPoint x: 307, startPoint y: 78, endPoint x: 316, endPoint y: 78, distance: 9.0
click at [307, 78] on div "All" at bounding box center [320, 78] width 28 height 24
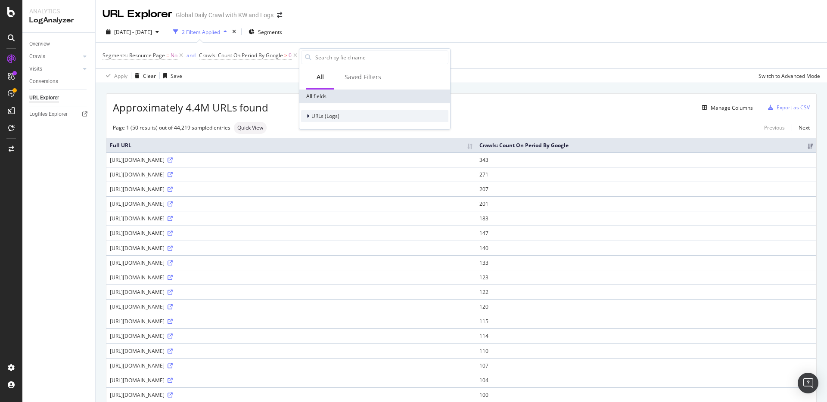
click at [311, 118] on div at bounding box center [308, 116] width 5 height 9
click at [318, 143] on span "Segments" at bounding box center [329, 141] width 24 height 7
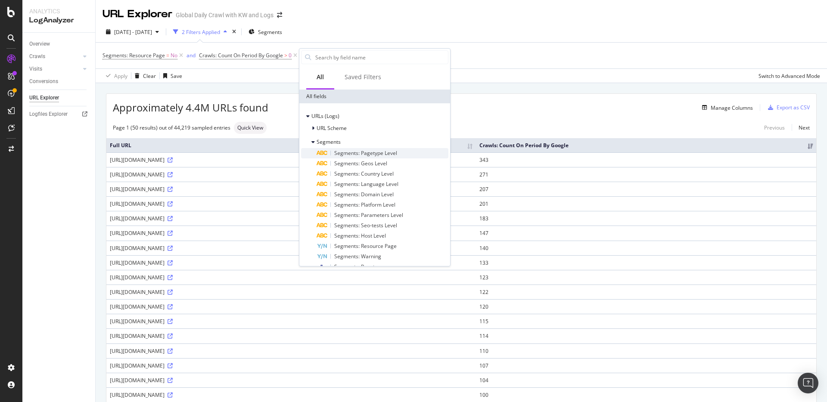
click at [392, 154] on span "Segments: Pagetype Level" at bounding box center [365, 152] width 63 height 7
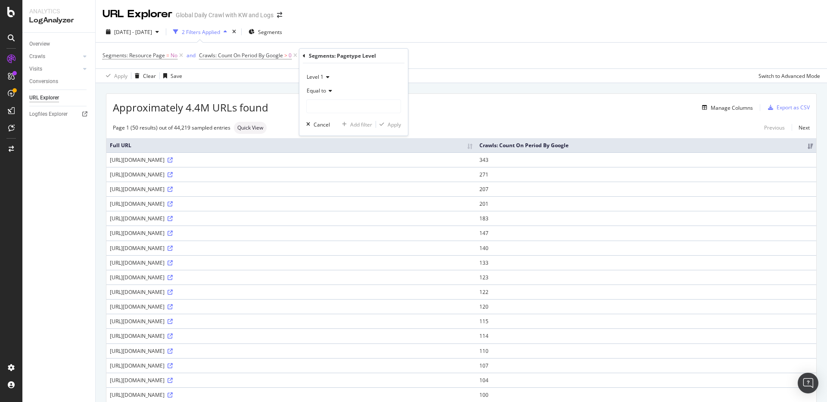
click at [304, 54] on icon at bounding box center [304, 55] width 3 height 5
click at [426, 31] on div "[DATE] - [DATE] 2 Filters Applied Segments" at bounding box center [462, 33] width 732 height 17
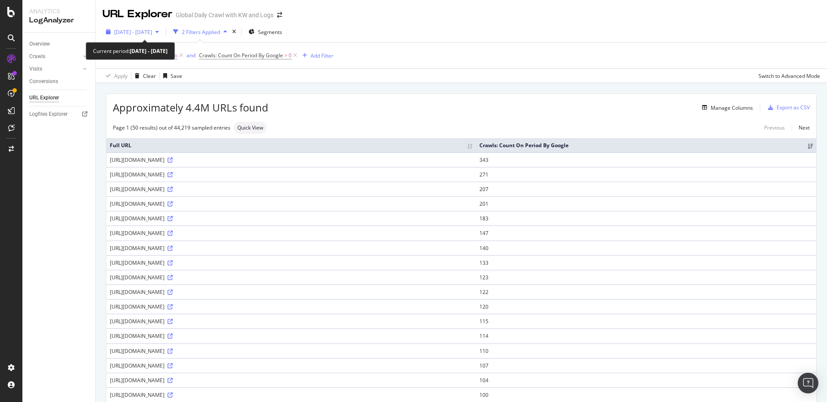
click at [152, 30] on span "[DATE] - [DATE]" at bounding box center [133, 31] width 38 height 7
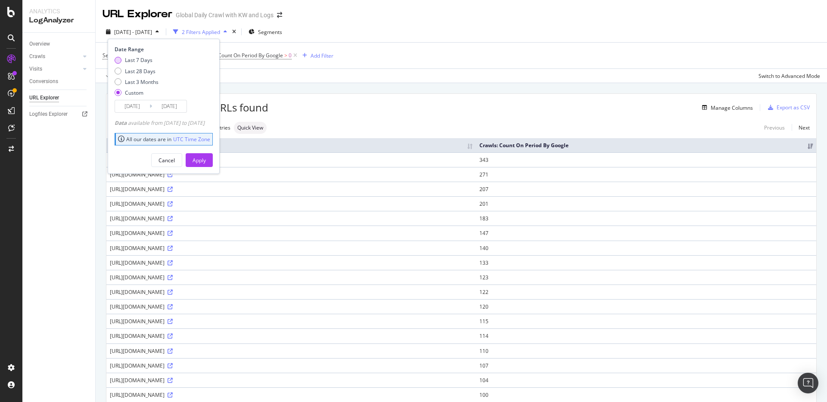
click at [121, 61] on div "Last 7 Days" at bounding box center [118, 60] width 7 height 7
type input "[DATE]"
click at [206, 161] on div "Apply" at bounding box center [199, 160] width 13 height 7
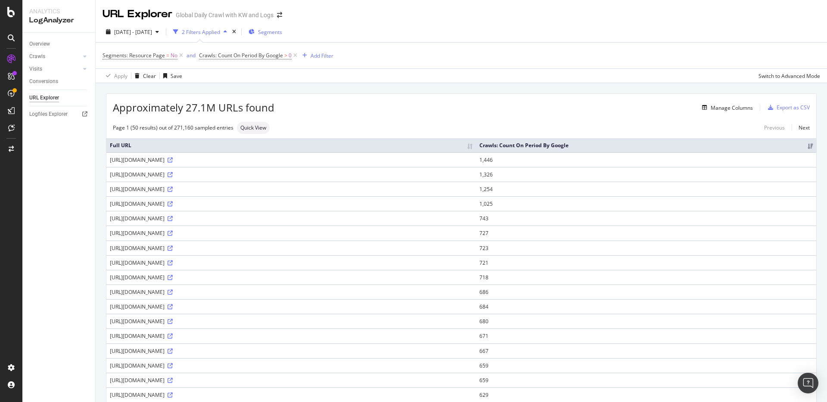
click at [282, 34] on span "Segments" at bounding box center [270, 31] width 24 height 7
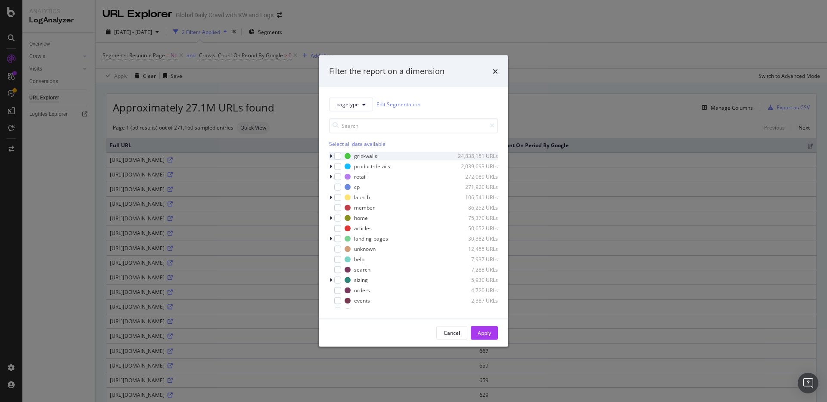
click at [333, 156] on div "modal" at bounding box center [331, 156] width 5 height 9
click at [331, 156] on icon "modal" at bounding box center [330, 155] width 3 height 5
click at [331, 174] on icon "modal" at bounding box center [331, 176] width 3 height 5
click at [331, 174] on icon "modal" at bounding box center [330, 176] width 3 height 5
click at [331, 167] on icon "modal" at bounding box center [331, 166] width 3 height 5
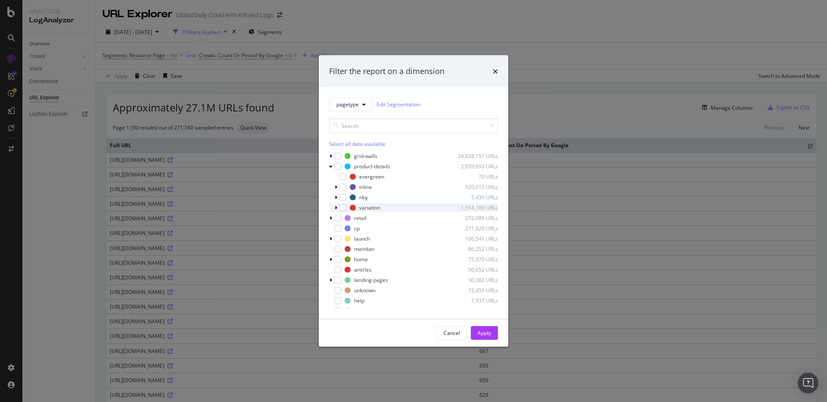
click at [338, 209] on div "modal" at bounding box center [336, 207] width 5 height 9
click at [494, 69] on icon "times" at bounding box center [495, 71] width 5 height 7
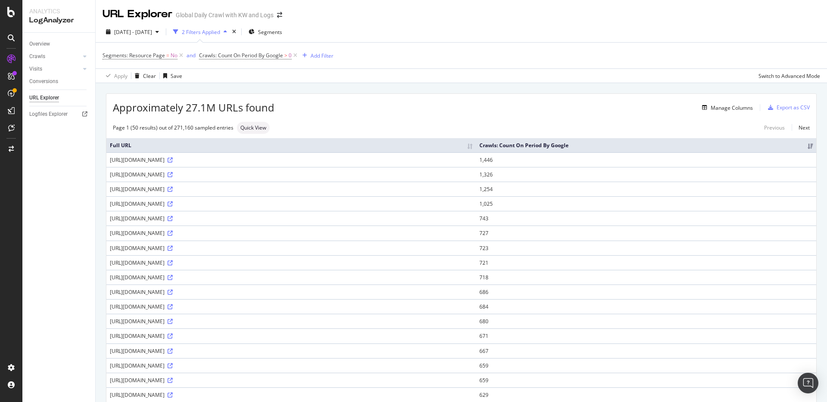
click at [470, 77] on div "Apply Clear Save Switch to Advanced Mode" at bounding box center [462, 75] width 732 height 14
